Goal: Information Seeking & Learning: Find specific fact

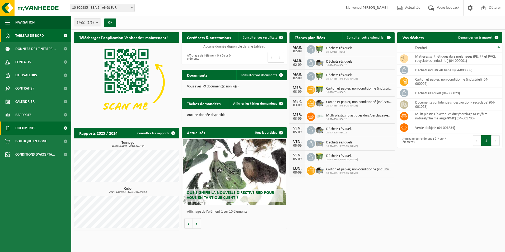
click at [26, 88] on span "Documents" at bounding box center [25, 128] width 20 height 13
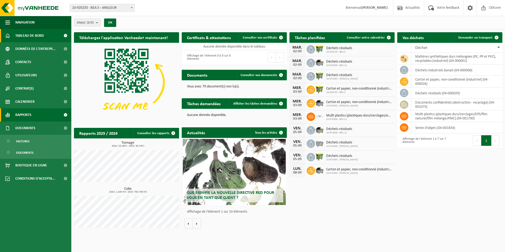
click at [25, 88] on span "Rapports" at bounding box center [23, 114] width 16 height 13
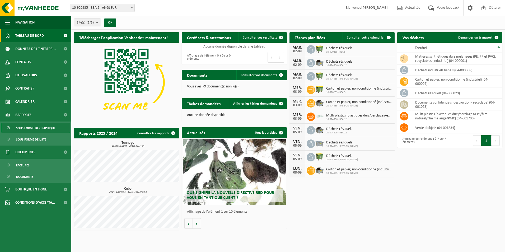
click at [38, 88] on span "Sous forme de graphique" at bounding box center [35, 128] width 39 height 10
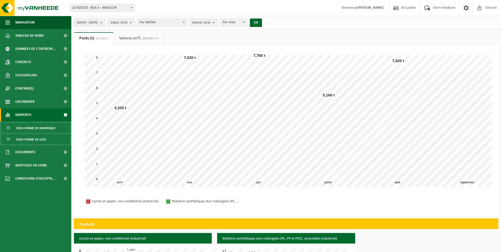
click at [37, 137] on span "Sous forme de liste" at bounding box center [31, 140] width 30 height 10
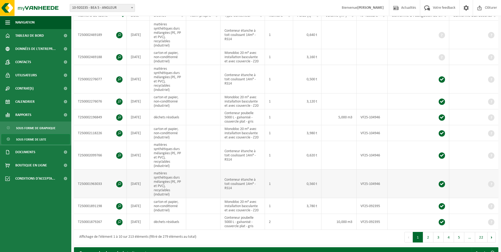
scroll to position [106, 0]
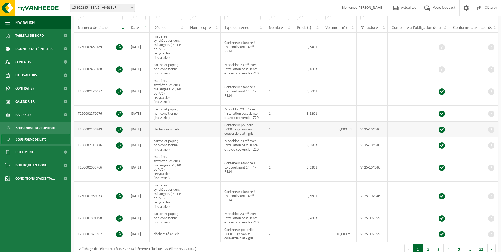
click at [119, 128] on span at bounding box center [119, 130] width 6 height 6
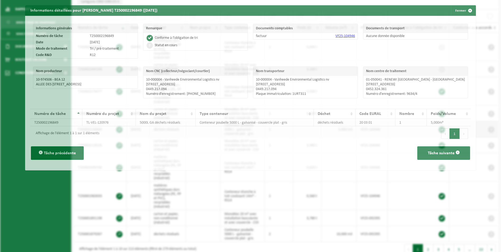
scroll to position [95, 0]
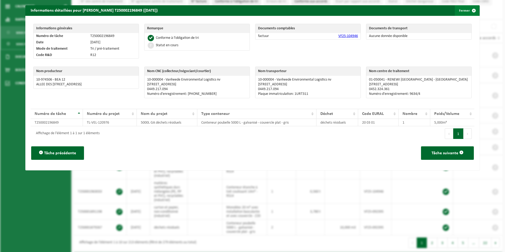
click at [464, 11] on button "Fermer" at bounding box center [467, 10] width 24 height 11
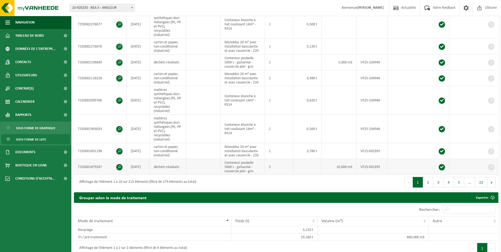
scroll to position [175, 0]
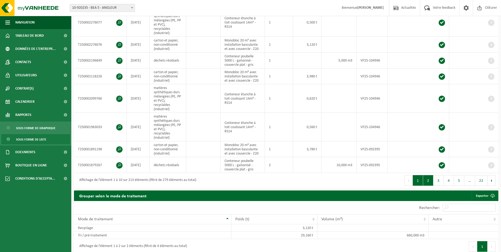
click at [427, 178] on button "2" at bounding box center [428, 180] width 10 height 11
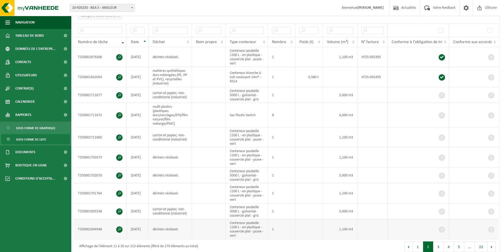
scroll to position [87, 0]
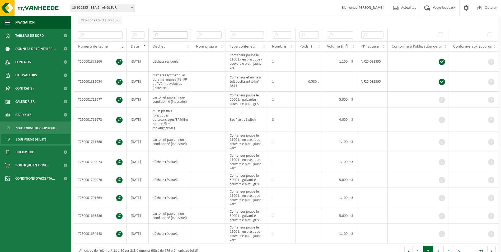
click at [172, 34] on input "text" at bounding box center [170, 34] width 35 height 7
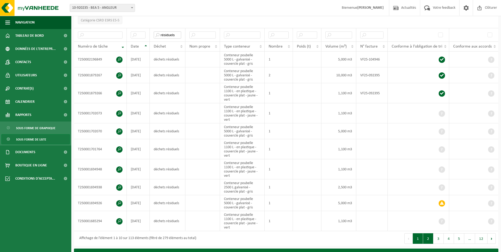
type input "résiduels"
click at [430, 239] on button "2" at bounding box center [428, 238] width 10 height 11
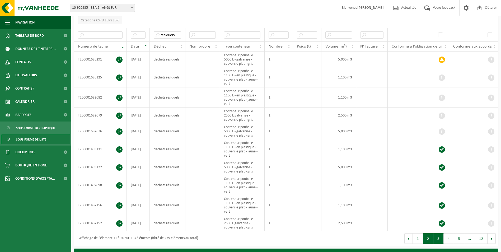
click at [438, 239] on button "3" at bounding box center [439, 238] width 10 height 11
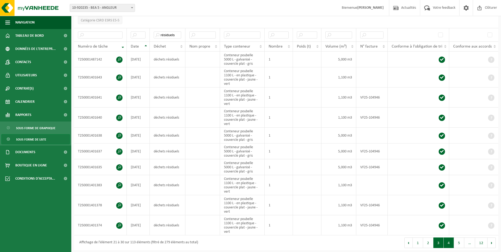
click at [447, 242] on button "4" at bounding box center [449, 243] width 10 height 11
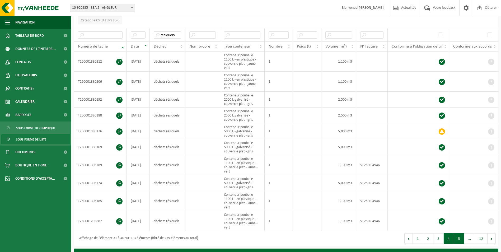
click at [461, 239] on button "5" at bounding box center [459, 238] width 10 height 11
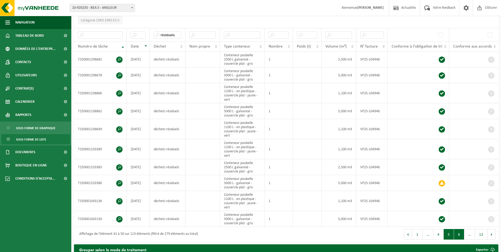
click at [461, 234] on button "6" at bounding box center [459, 234] width 10 height 11
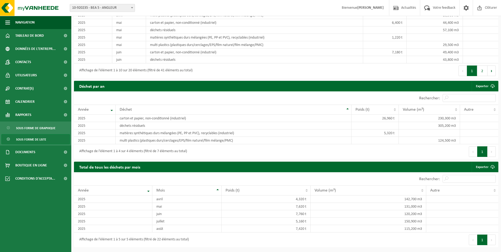
scroll to position [456, 0]
